Goal: Information Seeking & Learning: Check status

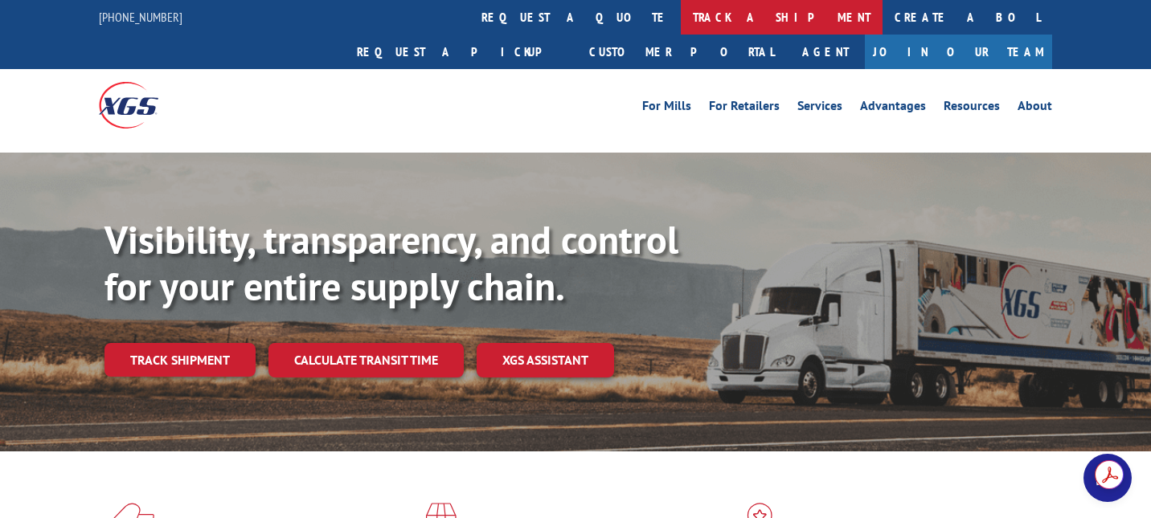
click at [681, 14] on link "track a shipment" at bounding box center [782, 17] width 202 height 35
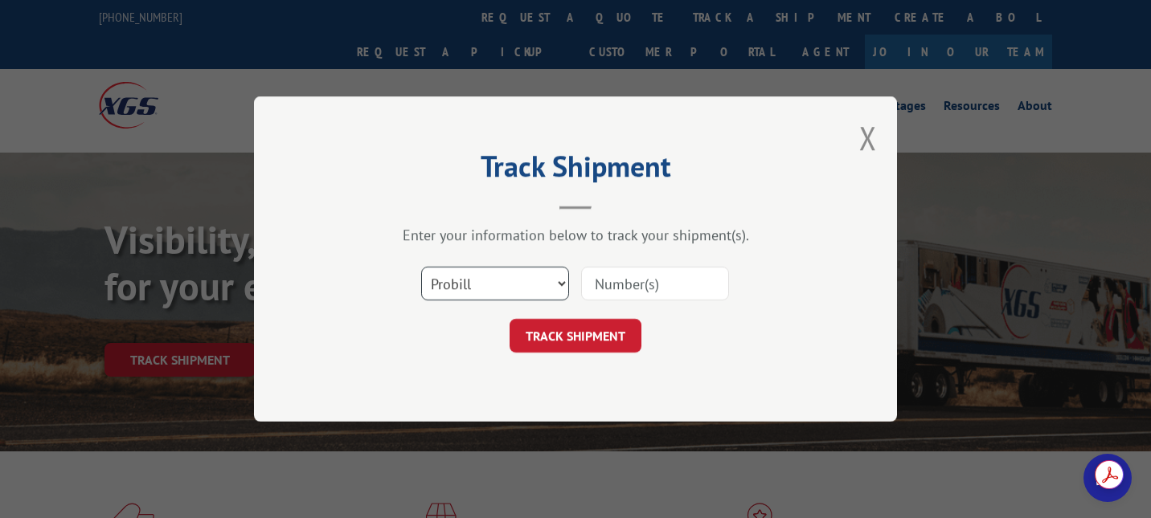
click at [481, 289] on select "Select category... Probill BOL PO" at bounding box center [495, 284] width 148 height 34
select select "bol"
click at [421, 267] on select "Select category... Probill BOL PO" at bounding box center [495, 284] width 148 height 34
click at [634, 282] on input at bounding box center [655, 284] width 148 height 34
paste input "2836716"
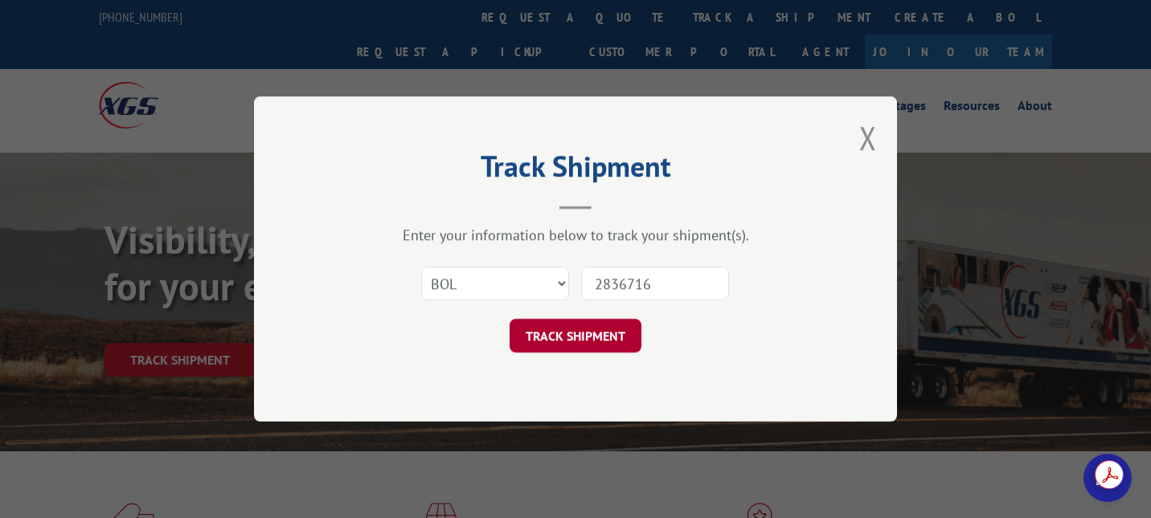
type input "2836716"
click at [548, 331] on button "TRACK SHIPMENT" at bounding box center [575, 336] width 132 height 34
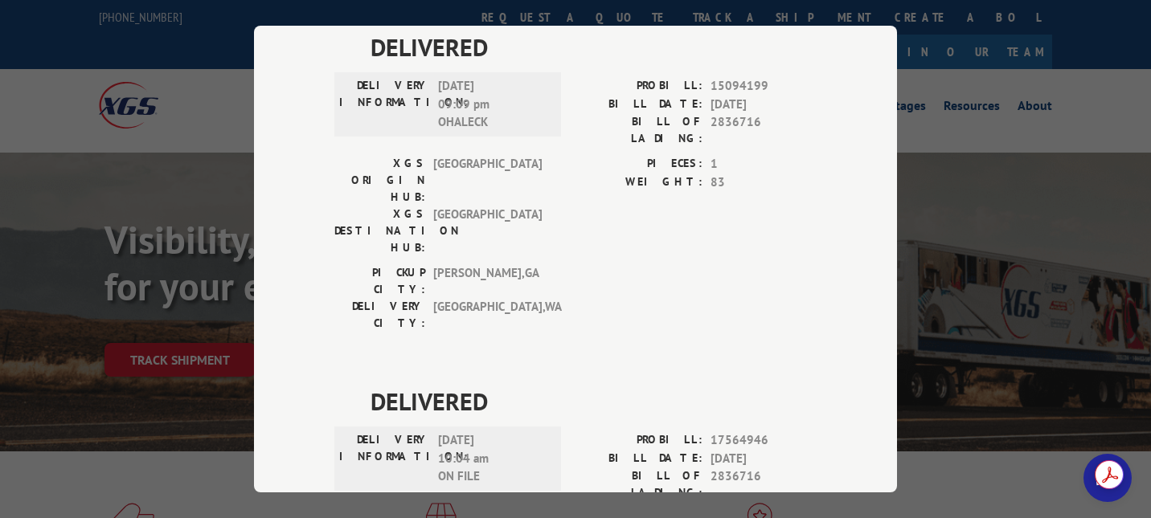
scroll to position [482, 0]
click at [579, 172] on label "WEIGHT:" at bounding box center [638, 181] width 127 height 18
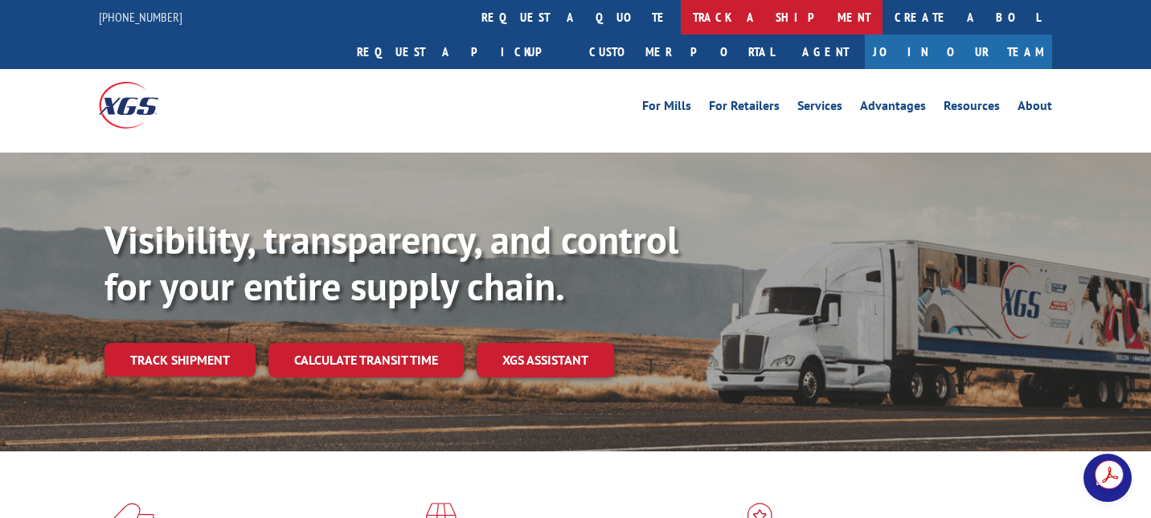
click at [681, 9] on link "track a shipment" at bounding box center [782, 17] width 202 height 35
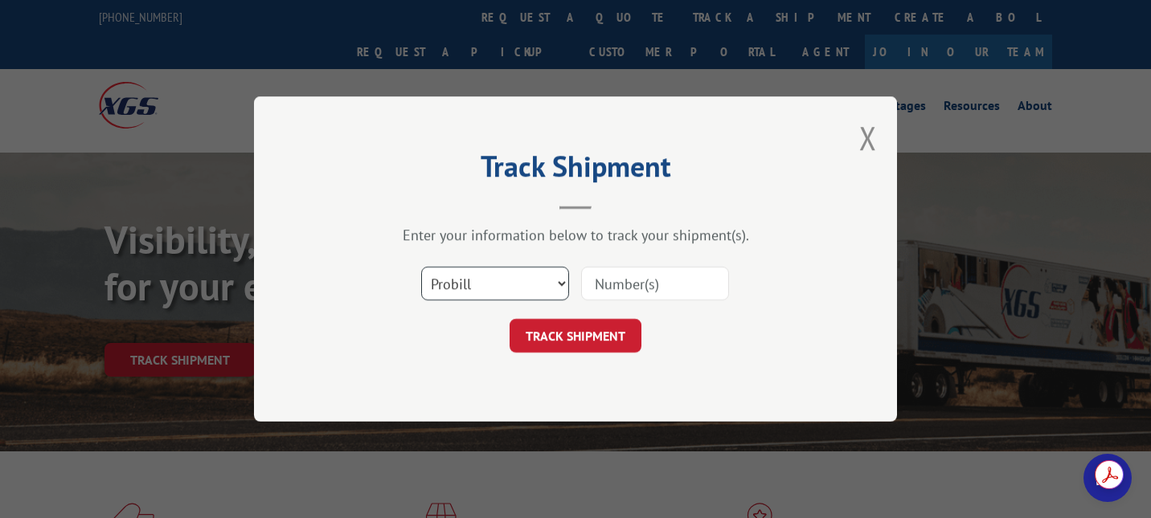
drag, startPoint x: 456, startPoint y: 274, endPoint x: 462, endPoint y: 297, distance: 23.2
click at [456, 274] on select "Select category... Probill BOL PO" at bounding box center [495, 284] width 148 height 34
select select "bol"
click at [421, 267] on select "Select category... Probill BOL PO" at bounding box center [495, 284] width 148 height 34
drag, startPoint x: 599, startPoint y: 285, endPoint x: 598, endPoint y: 270, distance: 15.3
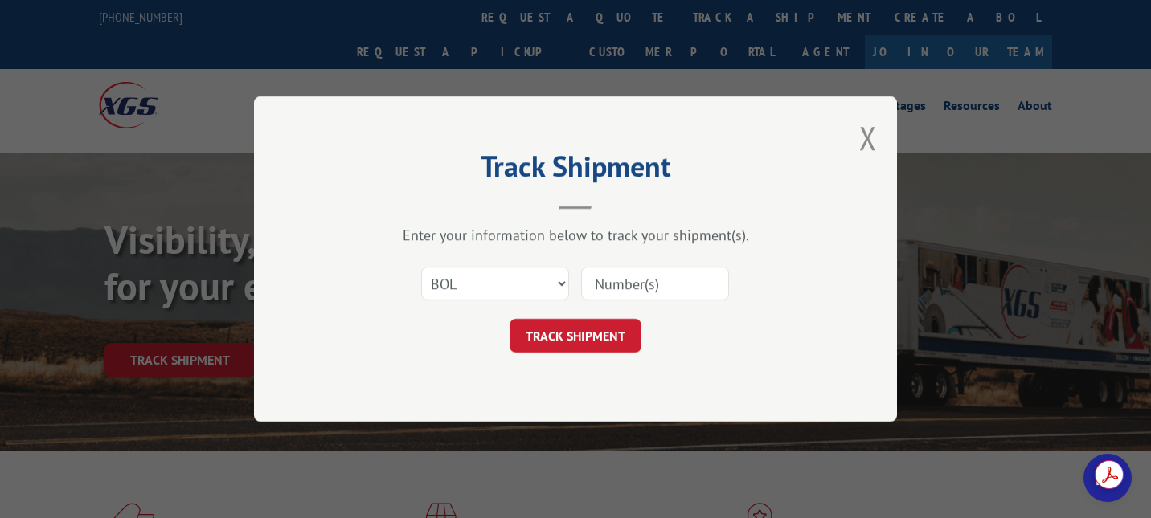
click at [599, 276] on input at bounding box center [655, 284] width 148 height 34
paste input "2849602"
type input "2849602"
click button "TRACK SHIPMENT" at bounding box center [575, 336] width 132 height 34
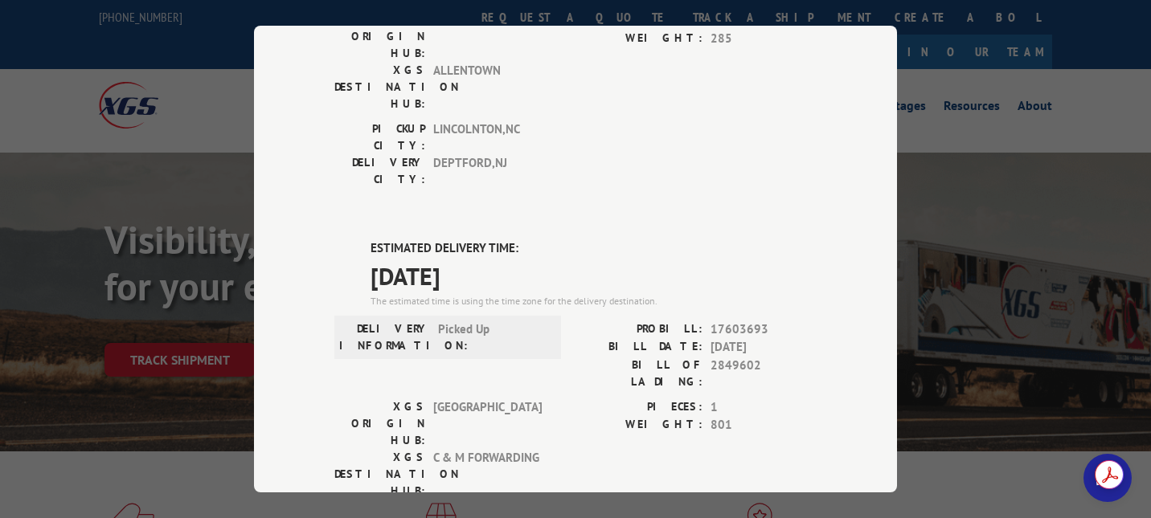
scroll to position [241, 0]
